Goal: Task Accomplishment & Management: Manage account settings

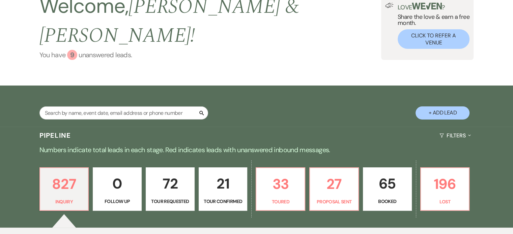
scroll to position [46, 0]
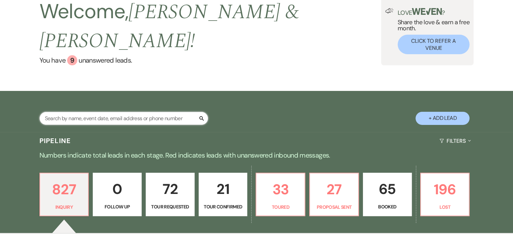
click at [111, 112] on input "text" at bounding box center [123, 118] width 169 height 13
type input "cara"
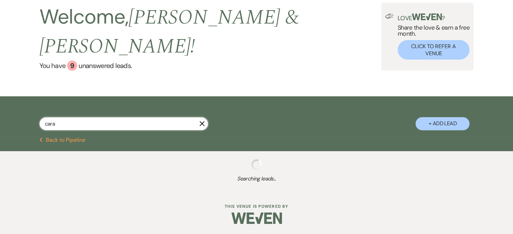
scroll to position [24, 0]
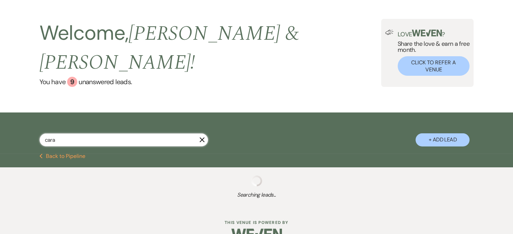
select select "6"
select select "8"
select select "5"
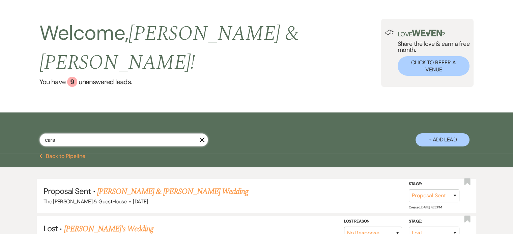
scroll to position [46, 0]
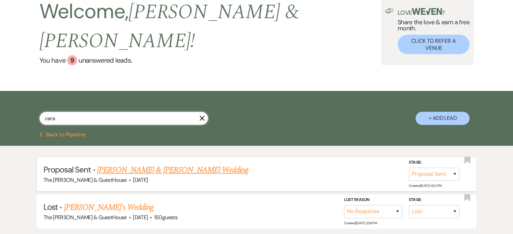
type input "cara"
click at [161, 164] on link "[PERSON_NAME] & [PERSON_NAME] Wedding" at bounding box center [172, 170] width 151 height 12
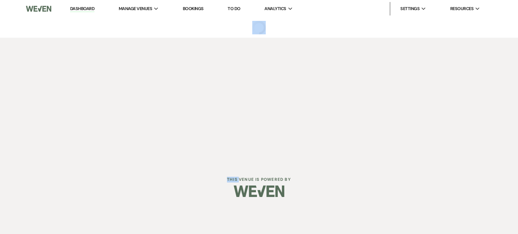
click at [161, 151] on div "Dashboard Manage Venues Expand The [PERSON_NAME] Venue & GuestHouse Bookings To…" at bounding box center [259, 82] width 518 height 164
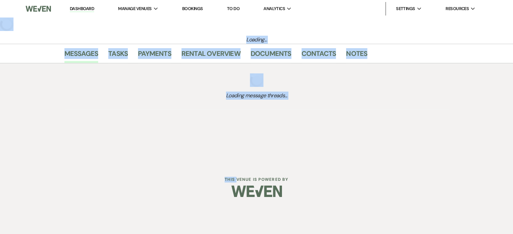
select select "6"
select select "5"
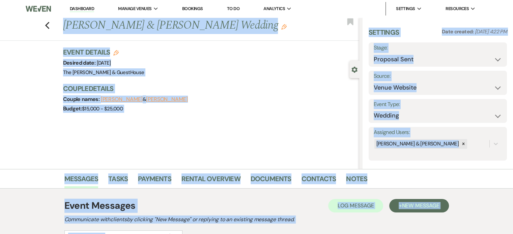
click at [213, 125] on div "Previous [PERSON_NAME] & [PERSON_NAME] Wedding Edit Bookmark Gear Settings Sett…" at bounding box center [179, 94] width 359 height 152
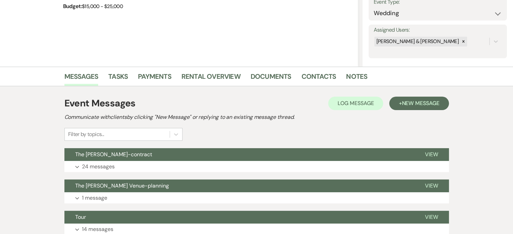
scroll to position [126, 0]
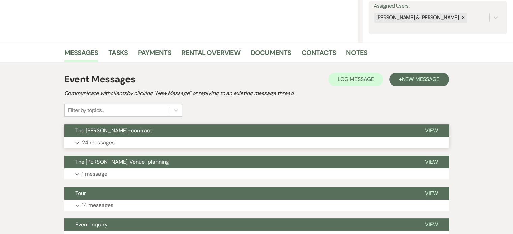
click at [93, 144] on p "24 messages" at bounding box center [98, 143] width 33 height 9
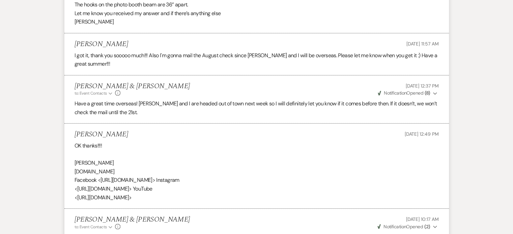
scroll to position [2486, 0]
